Goal: Find specific page/section: Find specific page/section

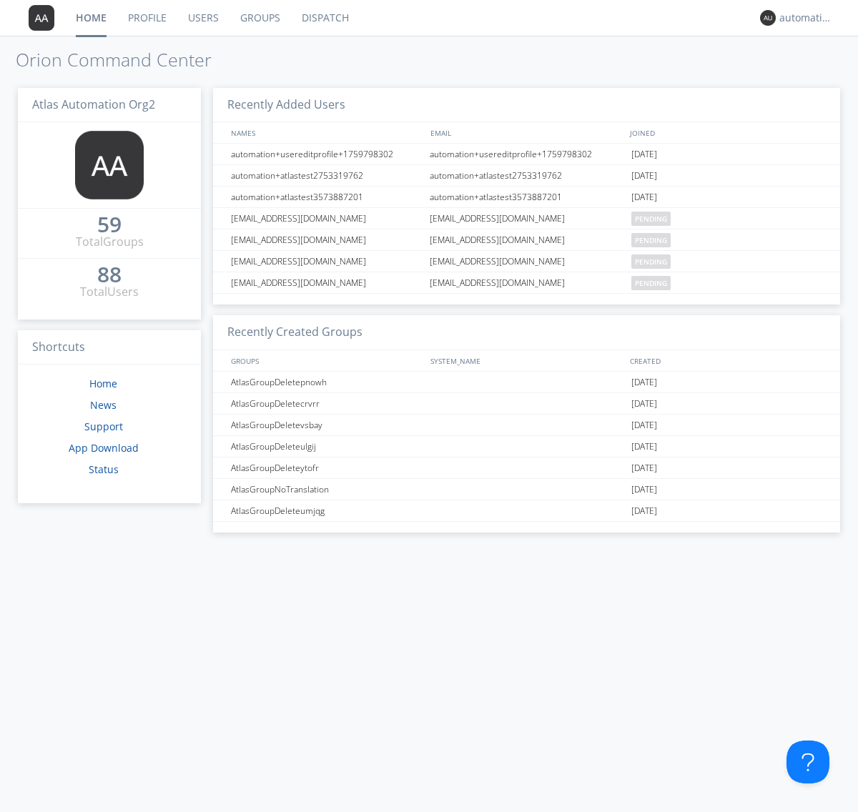
click at [324, 18] on link "Dispatch" at bounding box center [325, 18] width 69 height 36
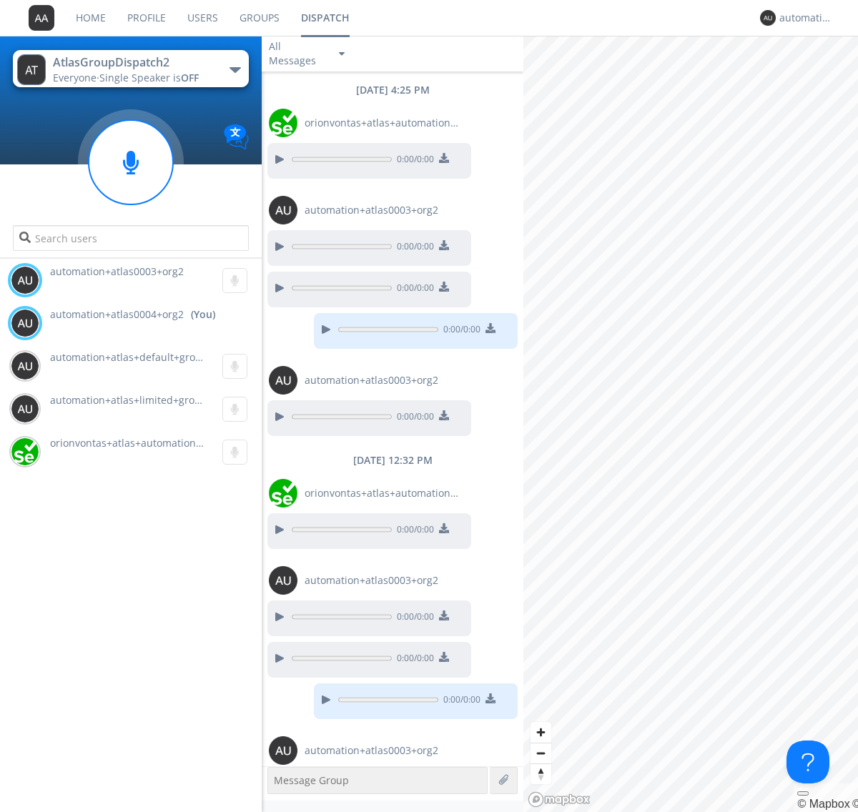
scroll to position [46, 0]
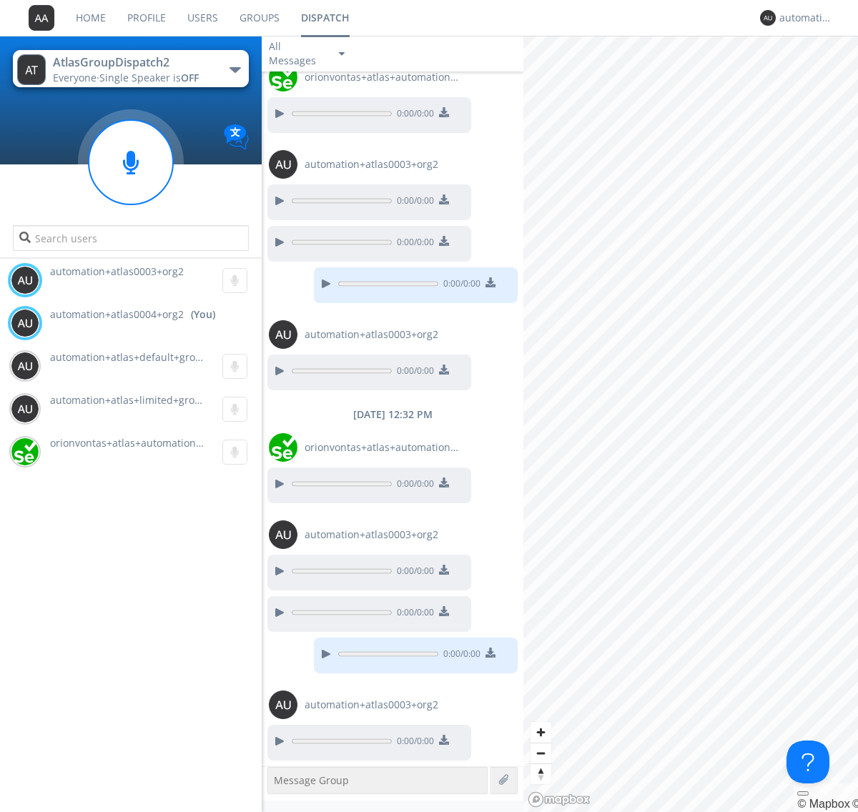
click at [235, 69] on div "button" at bounding box center [235, 70] width 11 height 6
click at [0, 0] on span "AtlasGroupDispatch3" at bounding box center [0, 0] width 0 height 0
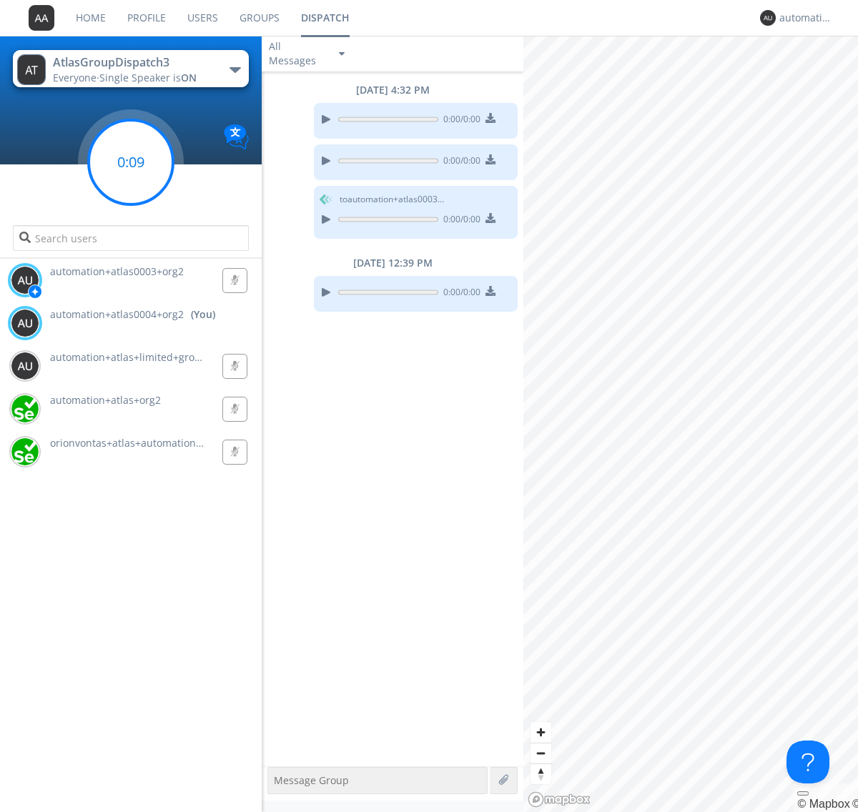
click at [131, 162] on g at bounding box center [131, 162] width 84 height 84
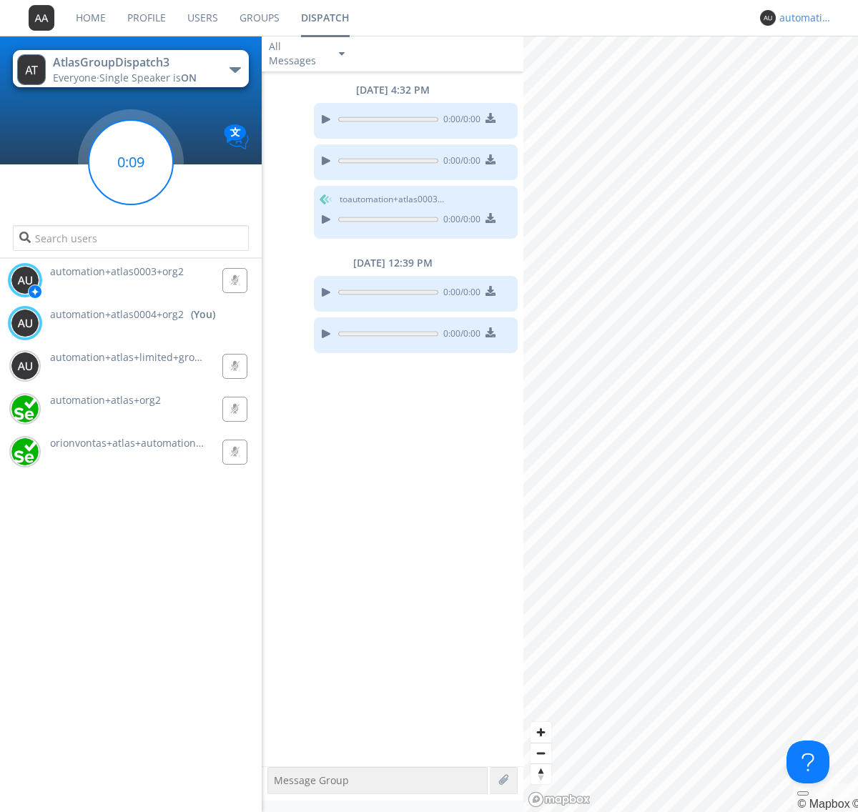
click at [802, 18] on div "automation+atlas0004+org2" at bounding box center [807, 18] width 54 height 14
